Goal: Complete application form

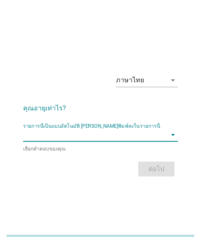
click at [61, 132] on input "รายการนี้เป็นแบบอัตโนมัติ คุณสามารถพิมพ์ลงในรายการนี้" at bounding box center [94, 134] width 143 height 13
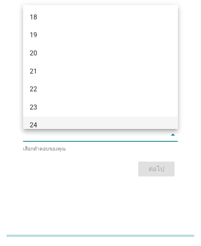
click at [61, 122] on div "24" at bounding box center [95, 125] width 130 height 10
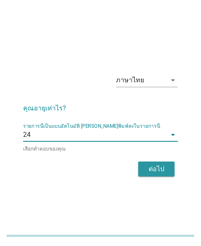
drag, startPoint x: 144, startPoint y: 171, endPoint x: 31, endPoint y: 208, distance: 118.4
click at [135, 178] on div "ภาษาไทย arrow_drop_down คุณอายุเท่าไร? รายการนี้เป็นแบบอัตโนมัติ [PERSON_NAME]พ…" at bounding box center [101, 122] width 168 height 125
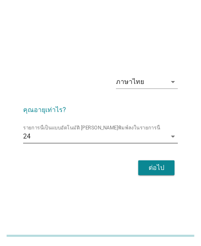
click at [103, 137] on input "รายการนี้เป็นแบบอัตโนมัติ คุณสามารถพิมพ์ลงในรายการนี้" at bounding box center [99, 136] width 136 height 13
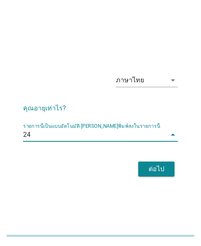
click at [154, 171] on div "ต่อไป" at bounding box center [156, 169] width 23 height 10
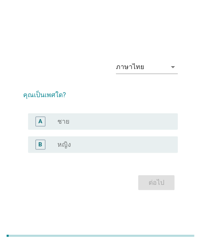
click at [105, 137] on div "B radio_button_unchecked หญิง" at bounding box center [103, 144] width 150 height 17
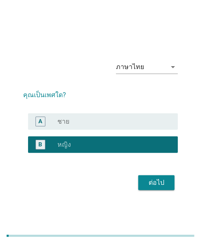
drag, startPoint x: 149, startPoint y: 190, endPoint x: 187, endPoint y: 196, distance: 38.5
click at [151, 189] on div "ต่อไป" at bounding box center [100, 182] width 155 height 20
click at [149, 185] on div "ต่อไป" at bounding box center [156, 182] width 23 height 10
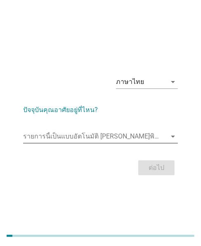
drag, startPoint x: 104, startPoint y: 135, endPoint x: 99, endPoint y: 135, distance: 5.0
click at [104, 135] on input "รายการนี้เป็นแบบอัตโนมัติ คุณสามารถพิมพ์ลงในรายการนี้" at bounding box center [94, 136] width 143 height 13
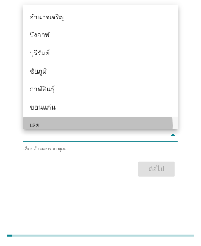
click at [39, 117] on div "เลย" at bounding box center [100, 125] width 155 height 18
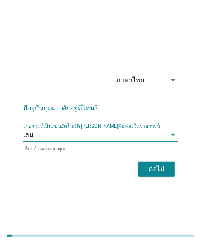
click at [144, 166] on button "ต่อไป" at bounding box center [156, 168] width 36 height 15
